Goal: Task Accomplishment & Management: Manage account settings

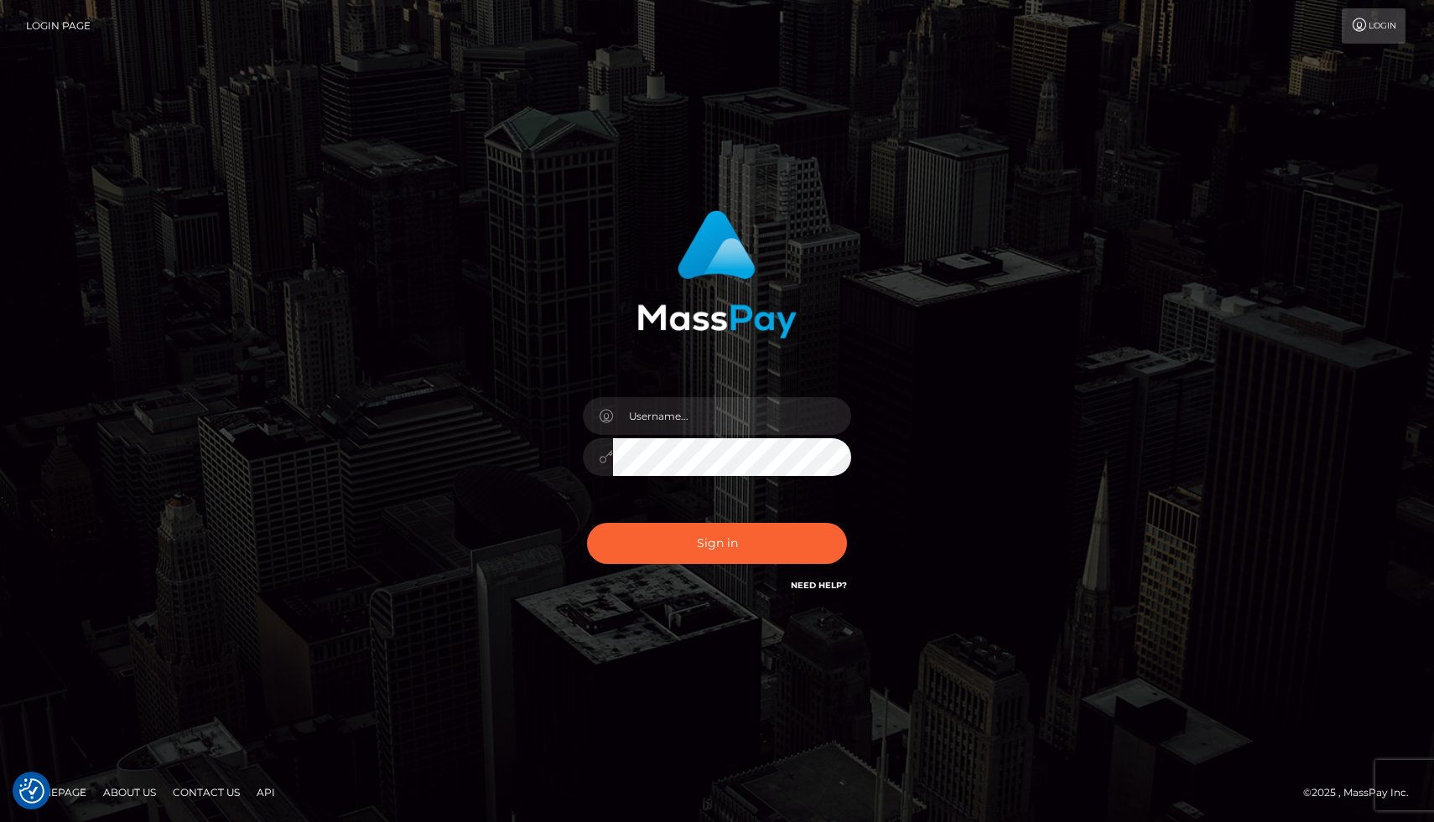
click at [717, 437] on div at bounding box center [716, 449] width 293 height 128
click at [725, 415] on input "text" at bounding box center [732, 416] width 238 height 38
type input "[EMAIL_ADDRESS][DOMAIN_NAME]"
click at [587, 523] on button "Sign in" at bounding box center [717, 543] width 260 height 41
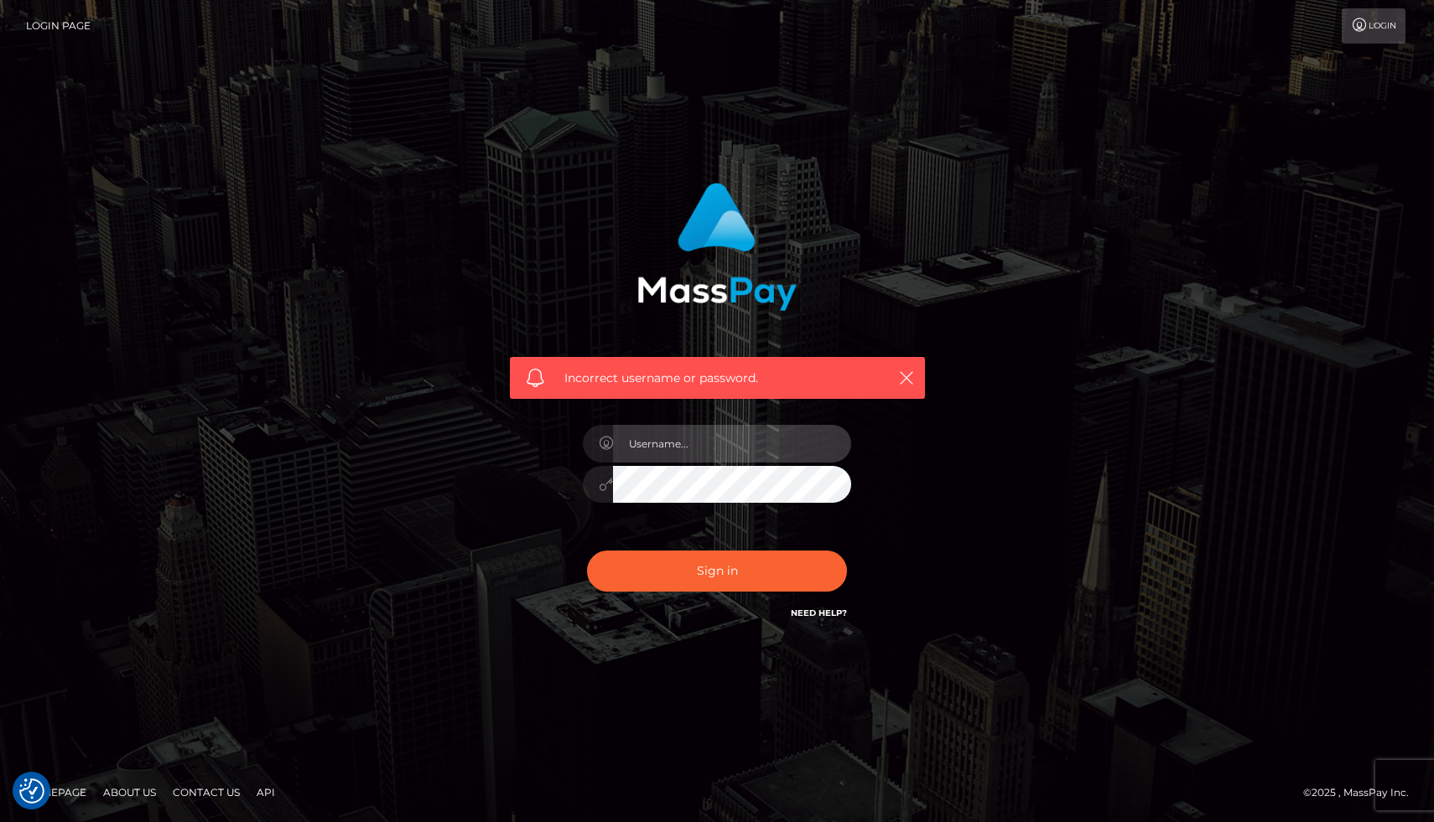
click at [698, 434] on input "text" at bounding box center [732, 444] width 238 height 38
type input "[EMAIL_ADDRESS][DOMAIN_NAME]"
click at [587, 551] on button "Sign in" at bounding box center [717, 571] width 260 height 41
click at [677, 412] on div at bounding box center [716, 476] width 293 height 128
click at [675, 439] on input "text" at bounding box center [732, 444] width 238 height 38
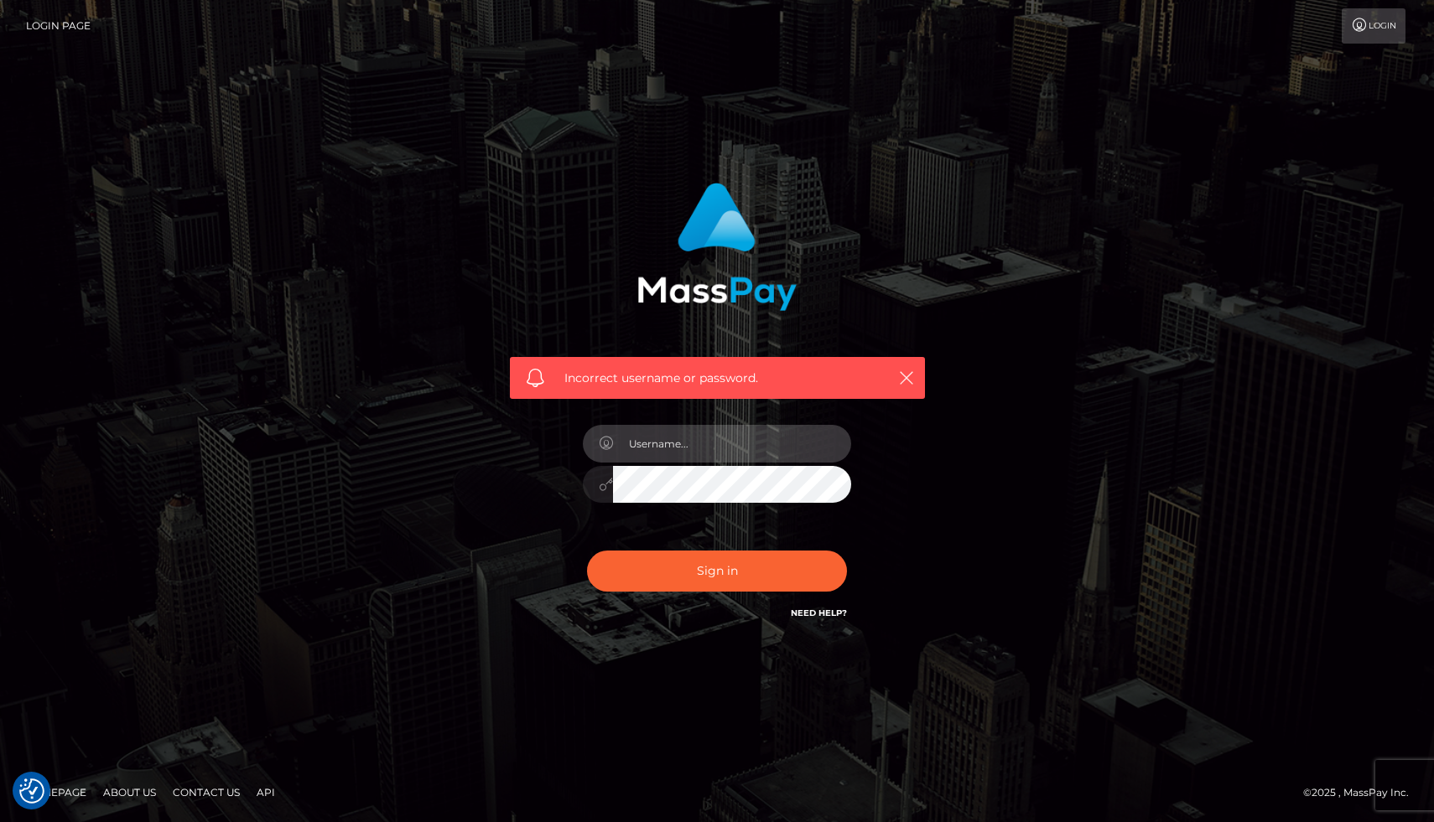
type input "[EMAIL_ADDRESS][DOMAIN_NAME]"
click at [902, 379] on icon "button" at bounding box center [906, 378] width 17 height 17
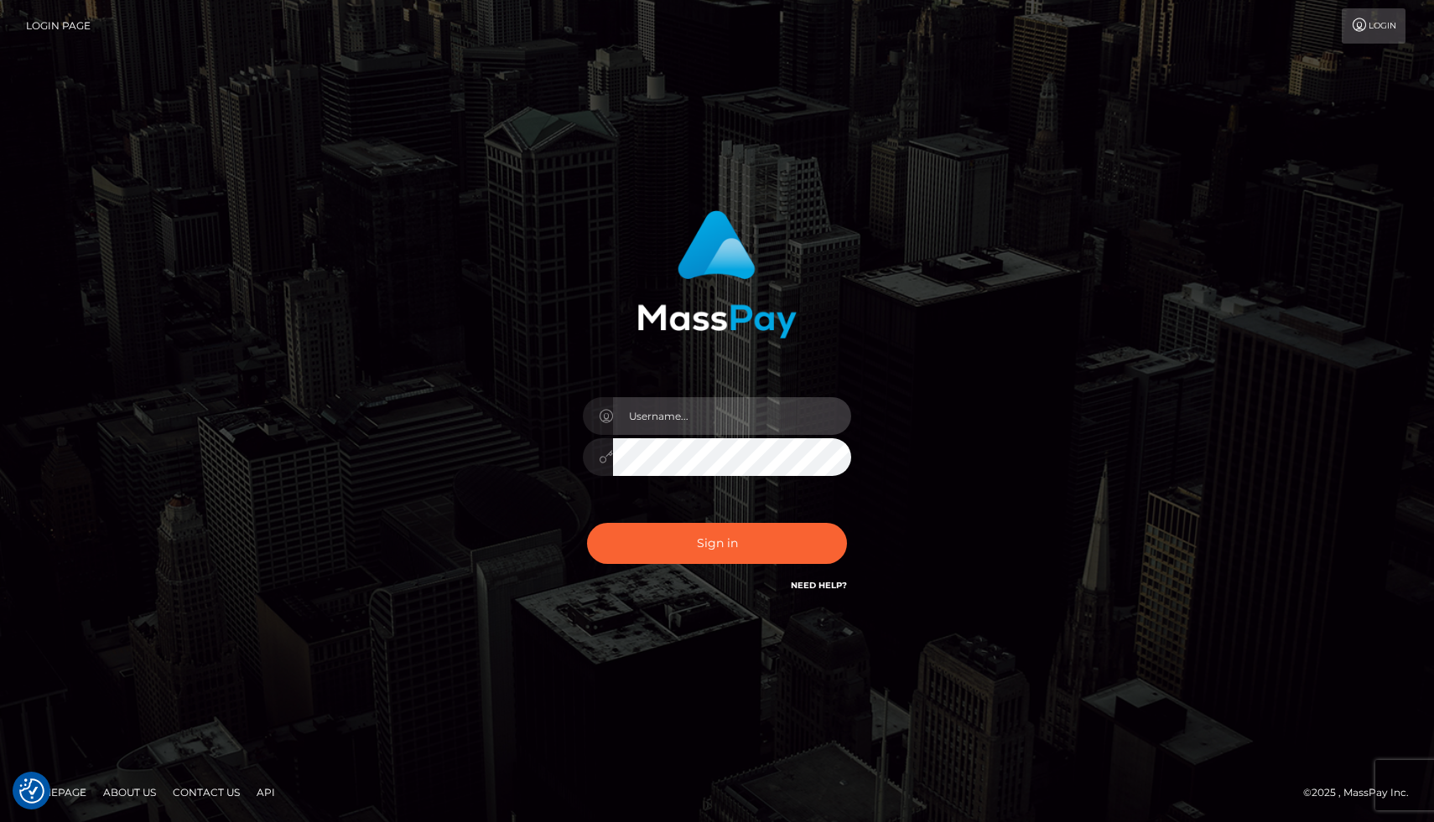
click at [710, 413] on input "text" at bounding box center [732, 416] width 238 height 38
type input "[EMAIL_ADDRESS][DOMAIN_NAME]"
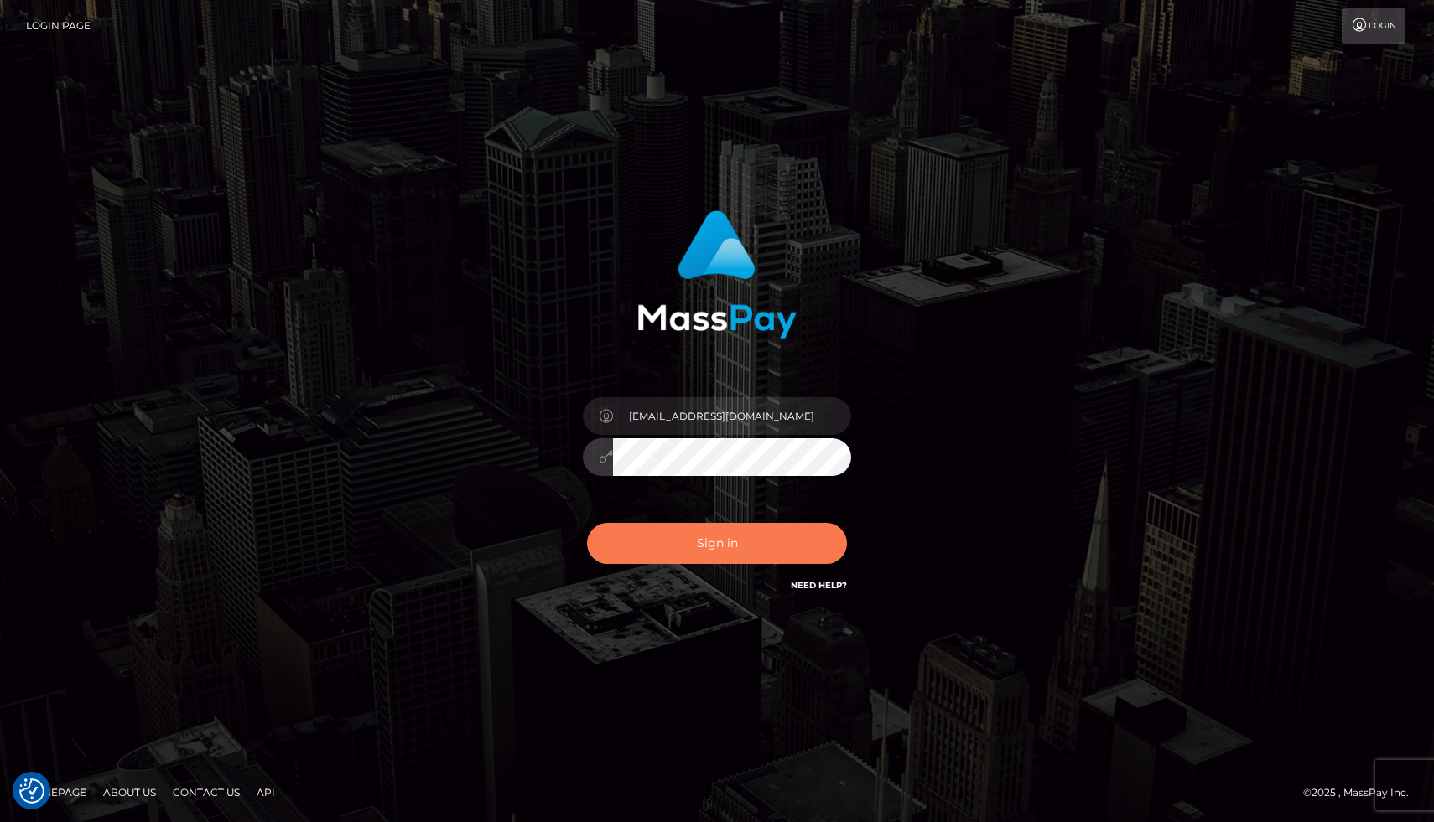
click at [683, 552] on button "Sign in" at bounding box center [717, 543] width 260 height 41
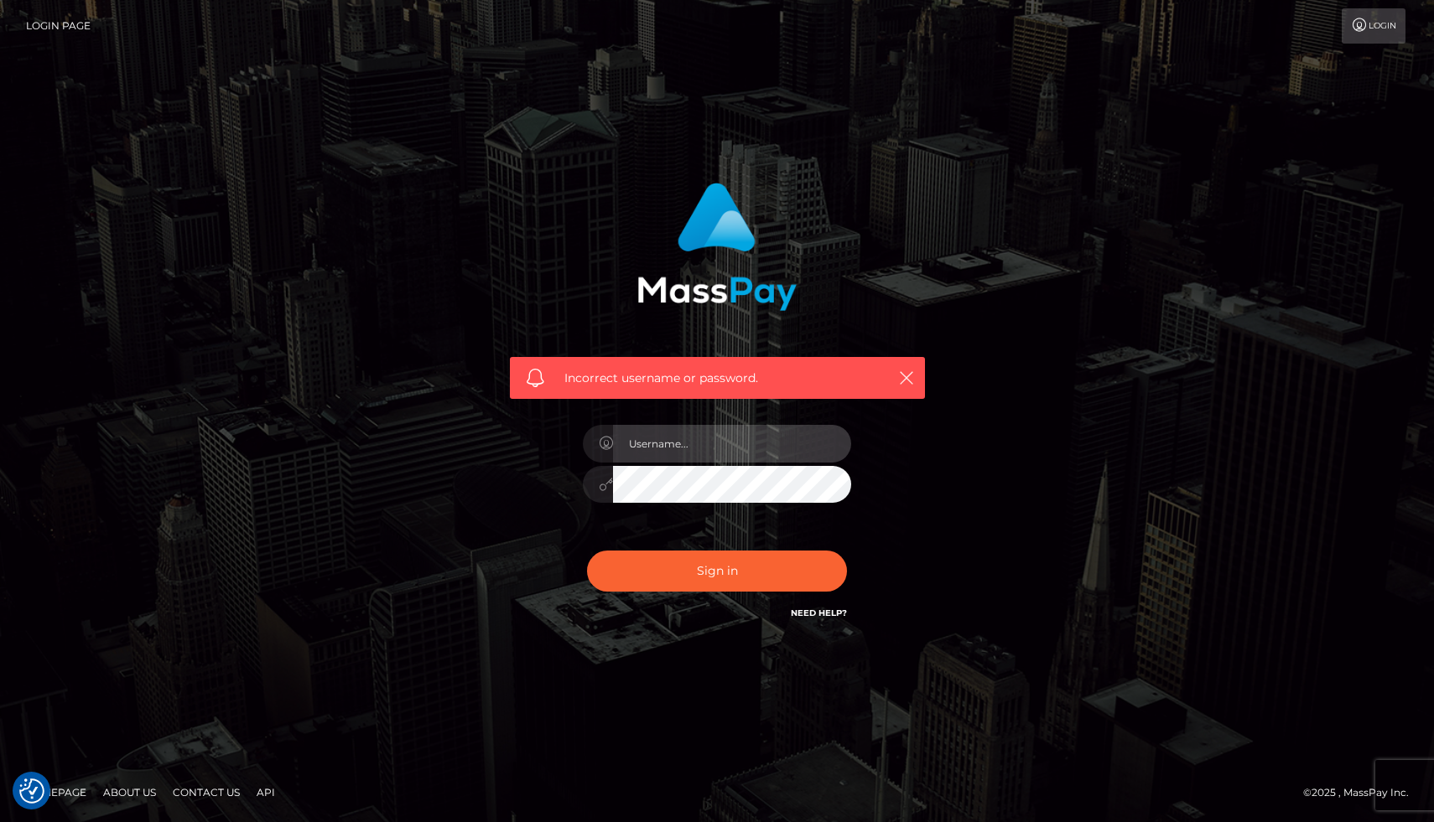
click at [703, 444] on input "text" at bounding box center [732, 444] width 238 height 38
type input "[EMAIL_ADDRESS][DOMAIN_NAME]"
click at [805, 610] on link "Need Help?" at bounding box center [819, 613] width 56 height 11
click at [843, 616] on link "Need Help?" at bounding box center [819, 613] width 56 height 11
click at [911, 381] on icon "button" at bounding box center [906, 378] width 17 height 17
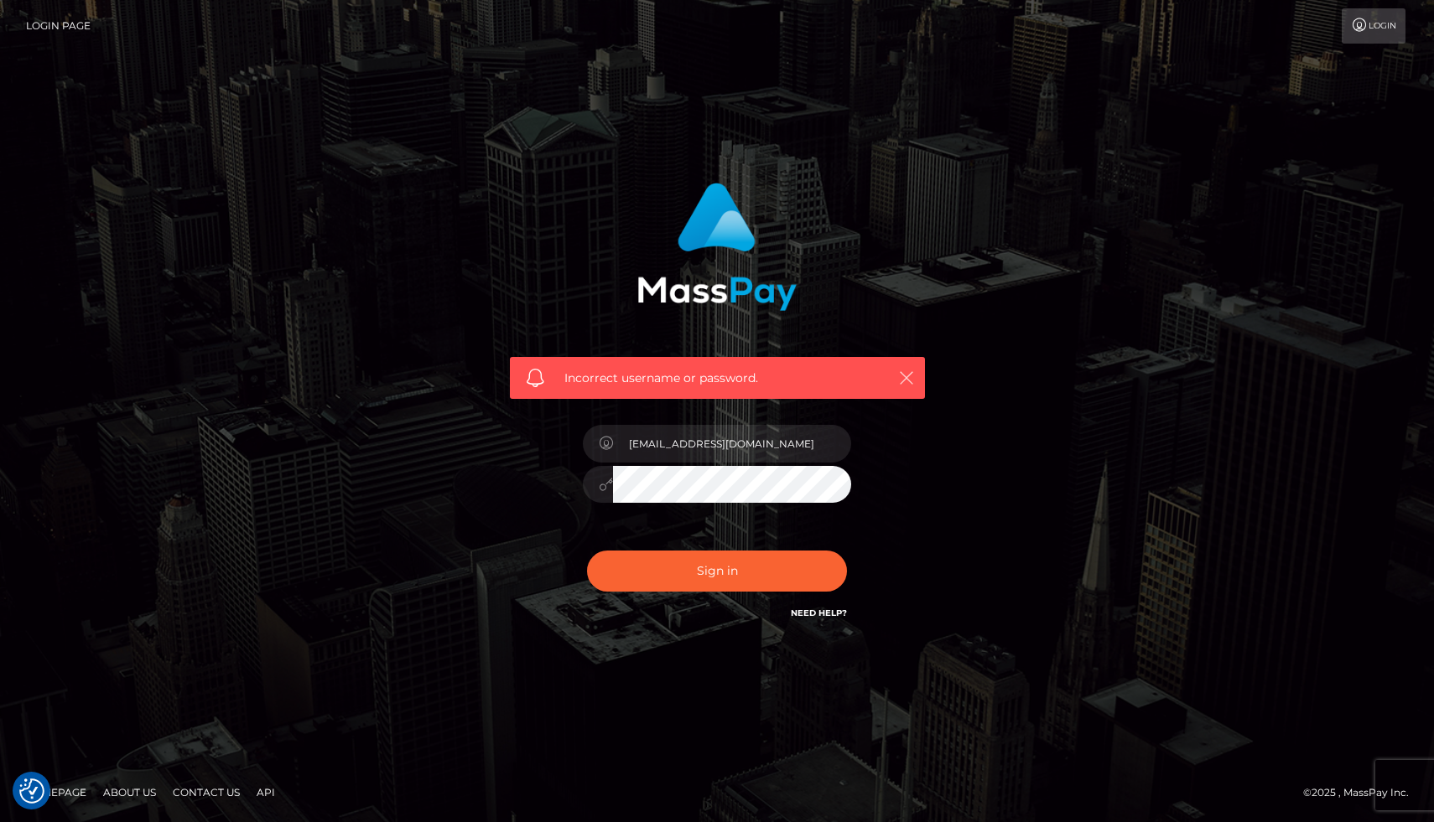
click at [911, 381] on icon "button" at bounding box center [906, 378] width 17 height 17
